Goal: Information Seeking & Learning: Learn about a topic

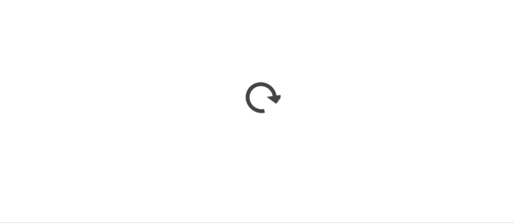
scroll to position [284, 0]
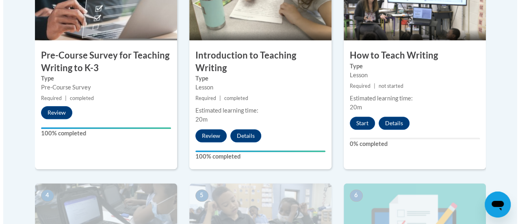
scroll to position [314, 0]
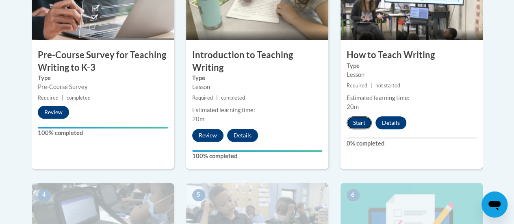
click at [357, 122] on button "Start" at bounding box center [358, 122] width 25 height 13
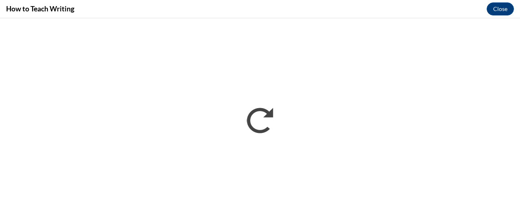
scroll to position [0, 0]
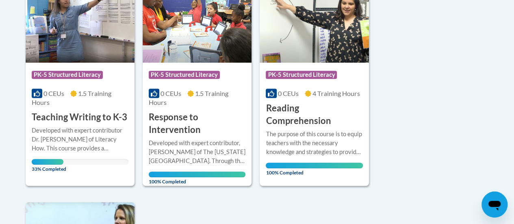
scroll to position [228, 0]
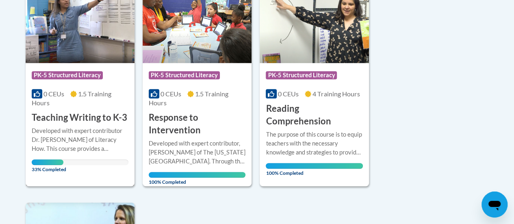
click at [87, 126] on div at bounding box center [80, 126] width 97 height 0
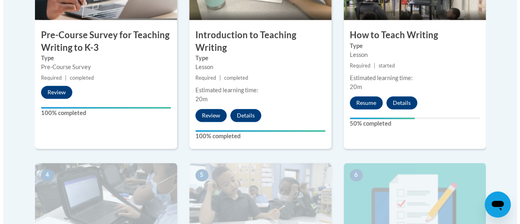
scroll to position [334, 0]
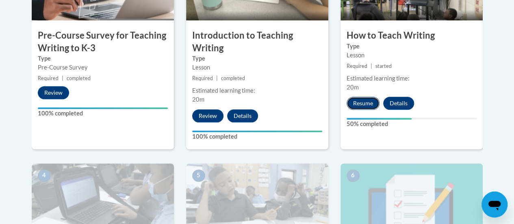
click at [361, 102] on button "Resume" at bounding box center [362, 103] width 33 height 13
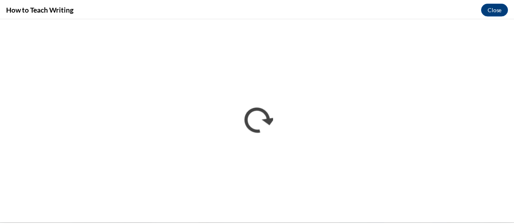
scroll to position [0, 0]
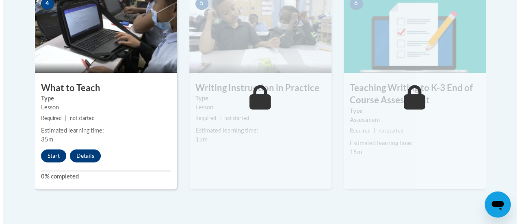
scroll to position [505, 0]
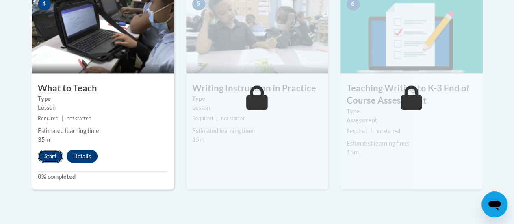
click at [39, 154] on button "Start" at bounding box center [50, 155] width 25 height 13
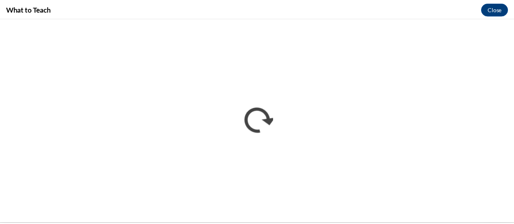
scroll to position [0, 0]
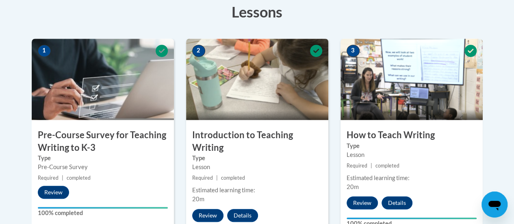
scroll to position [236, 0]
